Goal: Task Accomplishment & Management: Manage account settings

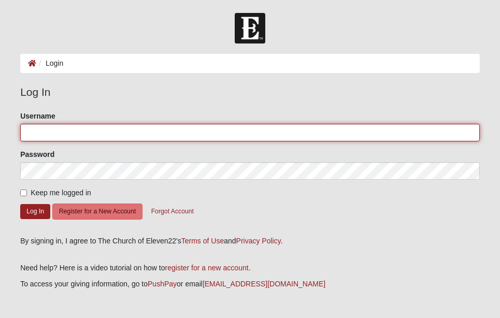
click at [84, 132] on input "Username" at bounding box center [249, 133] width 459 height 18
type input "mailofjake@gmail.com"
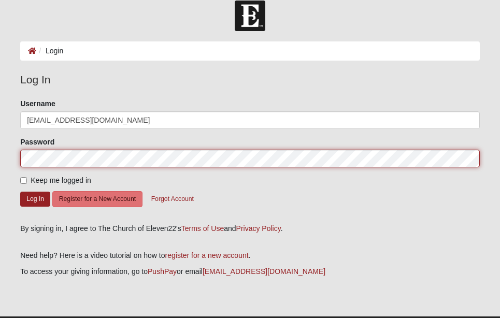
scroll to position [14, 0]
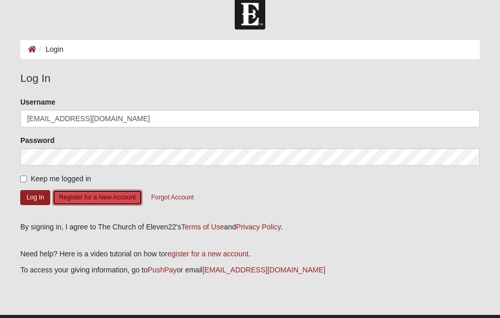
click at [121, 197] on button "Register for a New Account" at bounding box center [97, 198] width 90 height 16
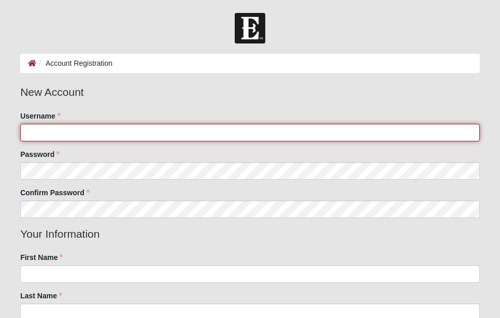
click at [71, 139] on input "Username" at bounding box center [249, 133] width 459 height 18
type input "m"
type input "[EMAIL_ADDRESS][DOMAIN_NAME]"
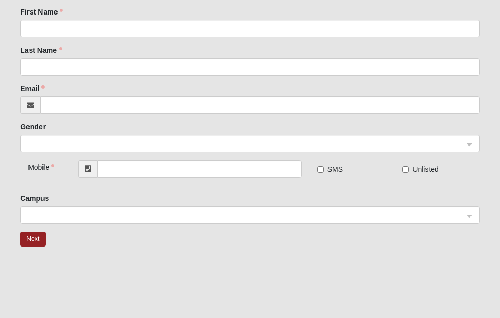
scroll to position [247, 0]
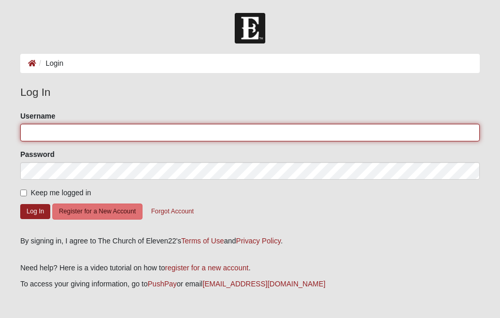
click at [68, 137] on input "Username" at bounding box center [249, 133] width 459 height 18
type input "[EMAIL_ADDRESS][DOMAIN_NAME]"
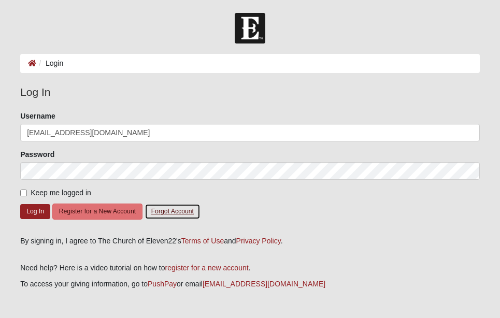
click at [180, 210] on button "Forgot Account" at bounding box center [172, 211] width 56 height 16
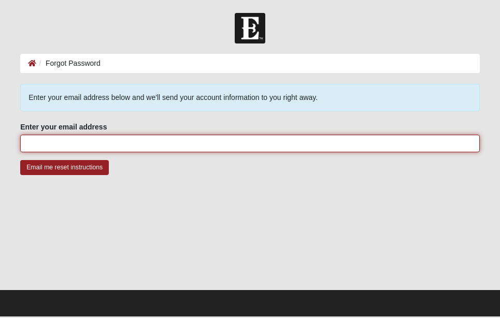
click at [114, 139] on input "Enter your email address" at bounding box center [249, 144] width 459 height 18
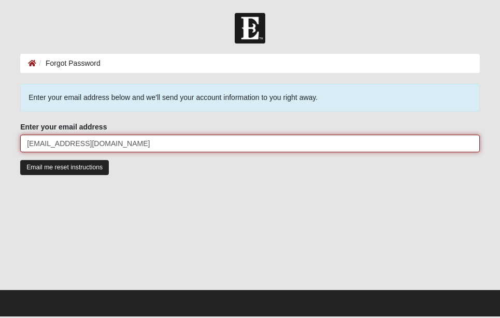
type input "[EMAIL_ADDRESS][DOMAIN_NAME]"
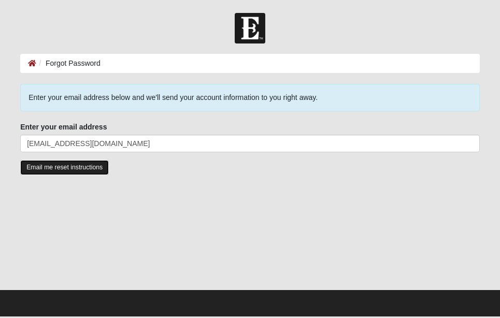
click at [92, 170] on input "Email me reset instructions" at bounding box center [64, 167] width 89 height 15
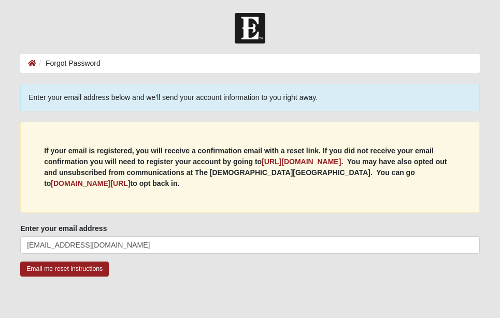
scroll to position [100, 0]
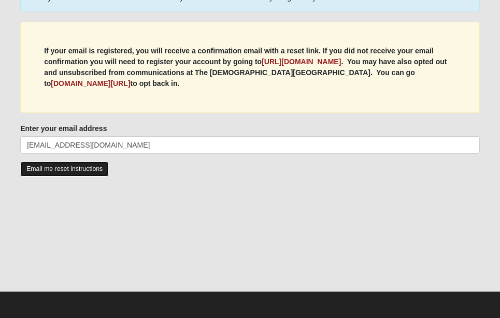
click at [81, 170] on input "Email me reset instructions" at bounding box center [64, 169] width 89 height 15
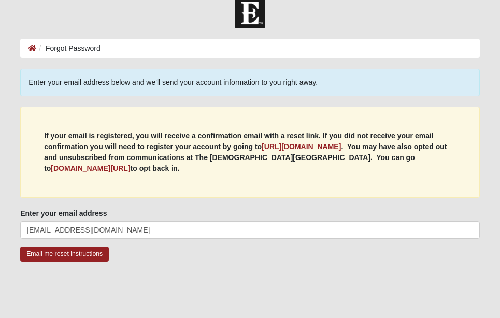
scroll to position [17, 0]
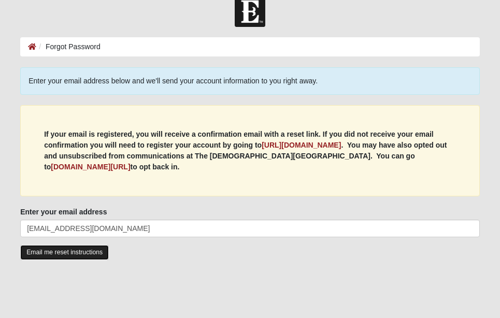
click at [91, 256] on input "Email me reset instructions" at bounding box center [64, 252] width 89 height 15
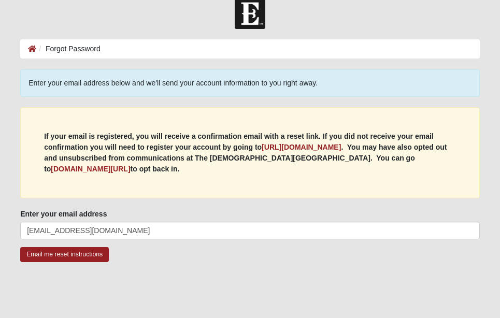
scroll to position [14, 0]
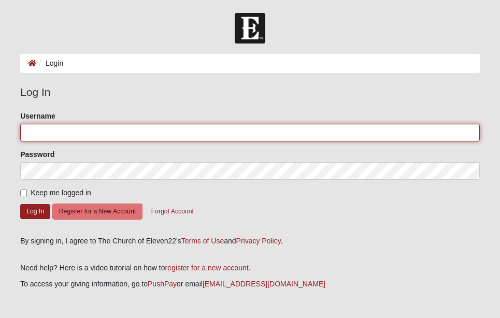
click at [123, 140] on input "Username" at bounding box center [249, 133] width 459 height 18
type input "mailofjake"
